Goal: Transaction & Acquisition: Obtain resource

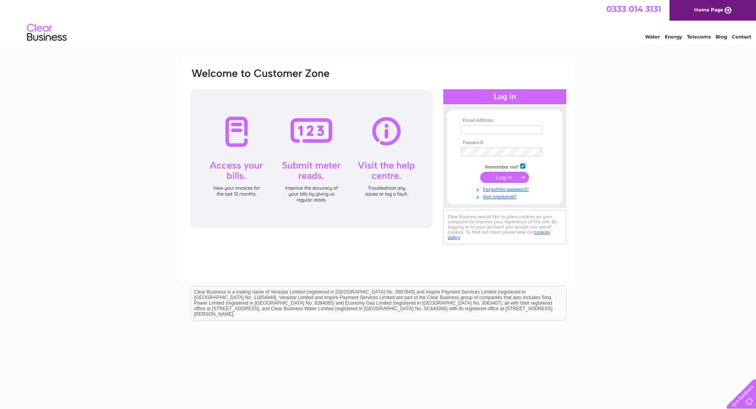
type input "[EMAIL_ADDRESS][DOMAIN_NAME]"
click at [509, 178] on input "submit" at bounding box center [504, 177] width 49 height 11
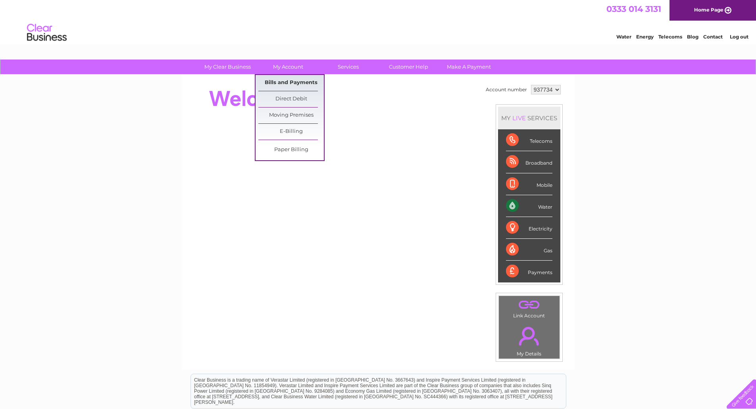
click at [289, 83] on link "Bills and Payments" at bounding box center [290, 83] width 65 height 16
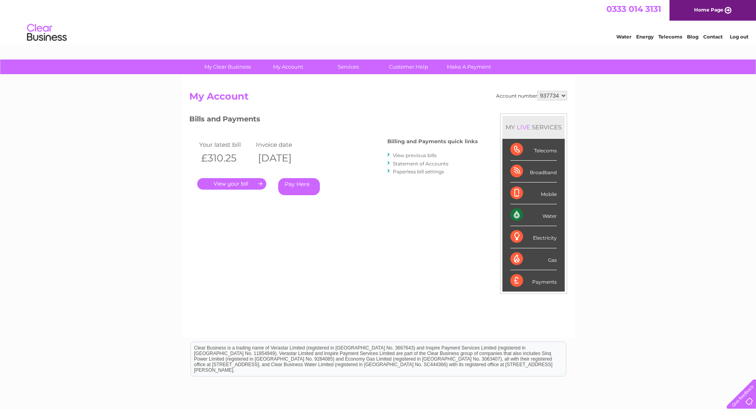
click at [739, 37] on link "Log out" at bounding box center [738, 37] width 19 height 6
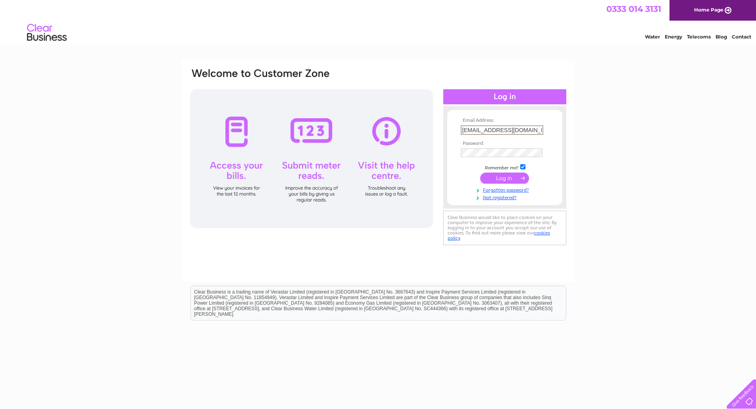
click at [529, 129] on input "accounts@nutscene.com" at bounding box center [501, 130] width 82 height 10
type input "accounts@sheilamaid.com"
click at [512, 176] on input "submit" at bounding box center [504, 177] width 49 height 11
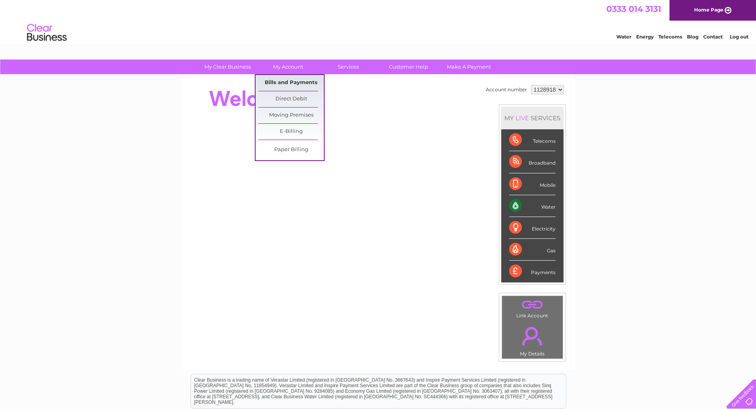
click at [292, 82] on link "Bills and Payments" at bounding box center [290, 83] width 65 height 16
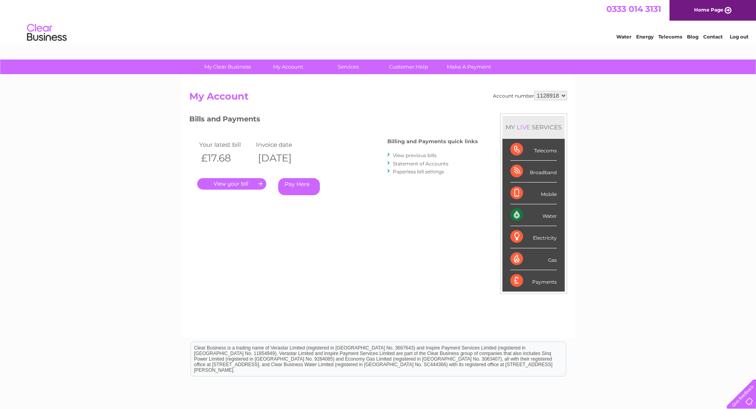
click at [232, 183] on link "." at bounding box center [231, 184] width 69 height 12
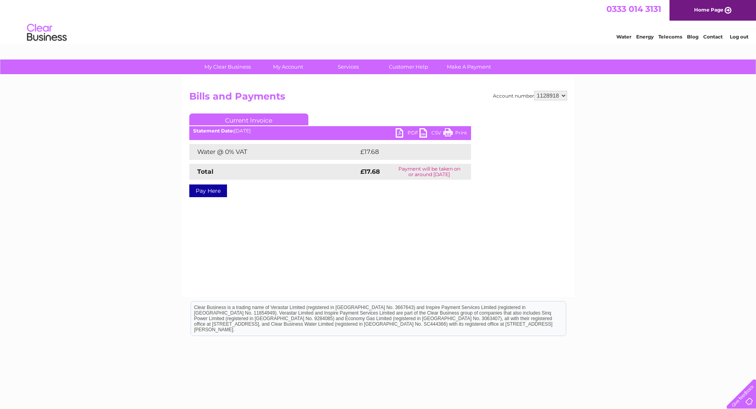
click at [398, 135] on link "PDF" at bounding box center [407, 134] width 24 height 12
